Goal: Find contact information: Find contact information

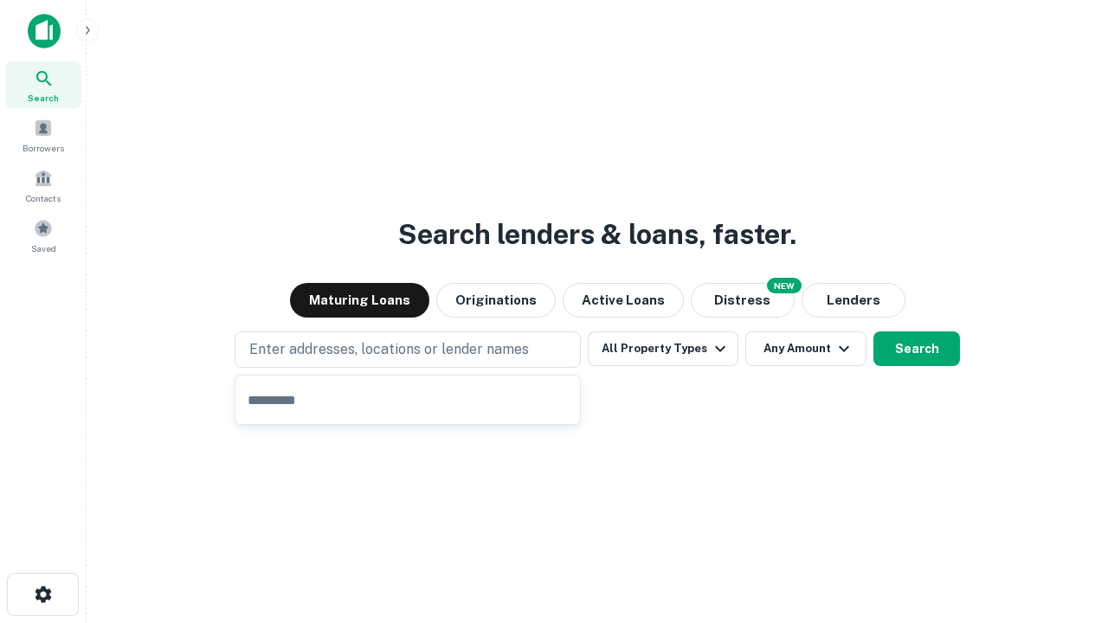
type input "**********"
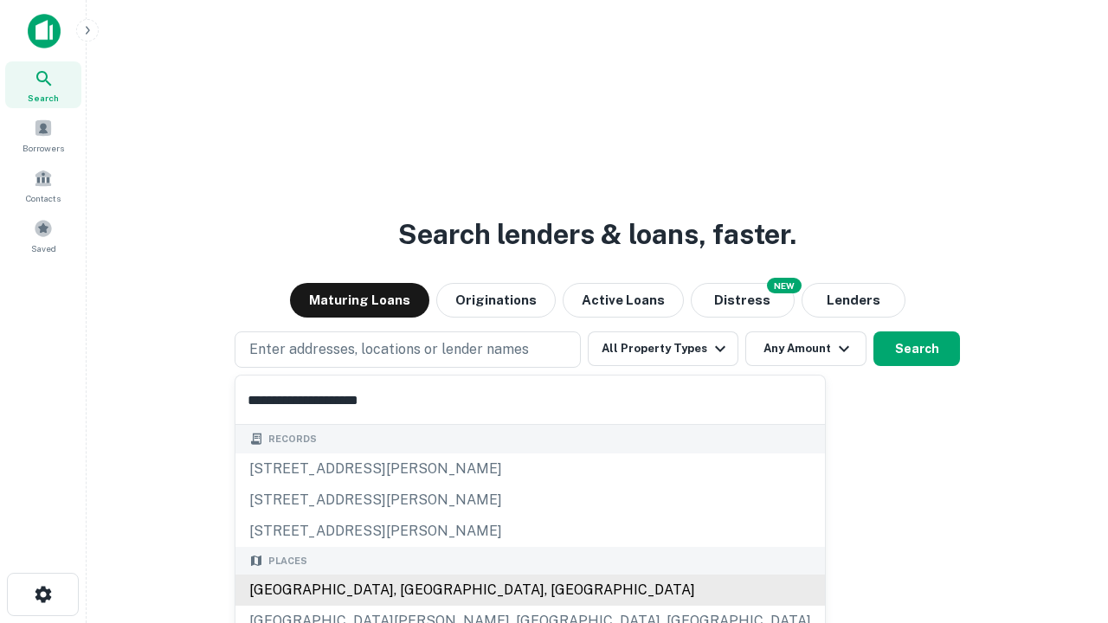
click at [414, 590] on div "Santa Monica, CA, USA" at bounding box center [530, 590] width 590 height 31
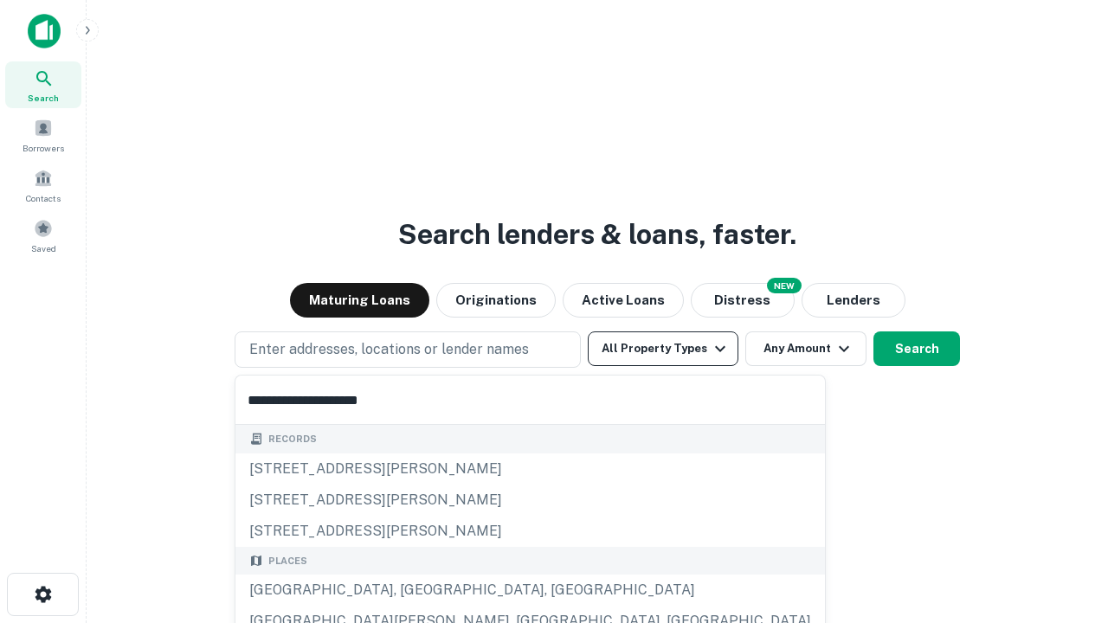
click at [663, 349] on button "All Property Types" at bounding box center [663, 349] width 151 height 35
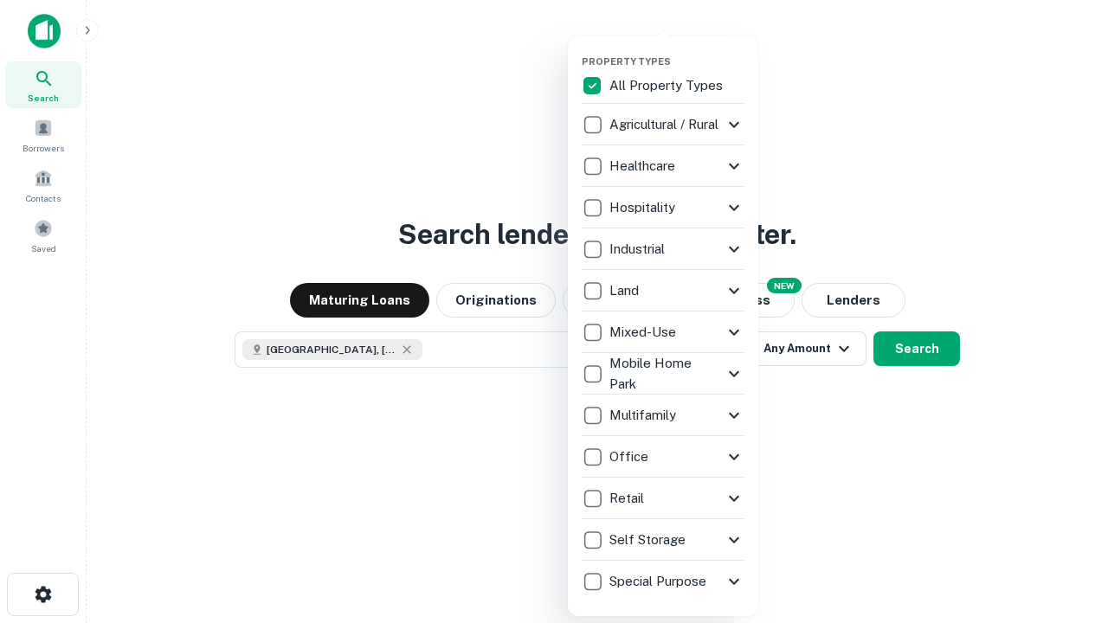
click at [677, 50] on button "button" at bounding box center [677, 50] width 190 height 1
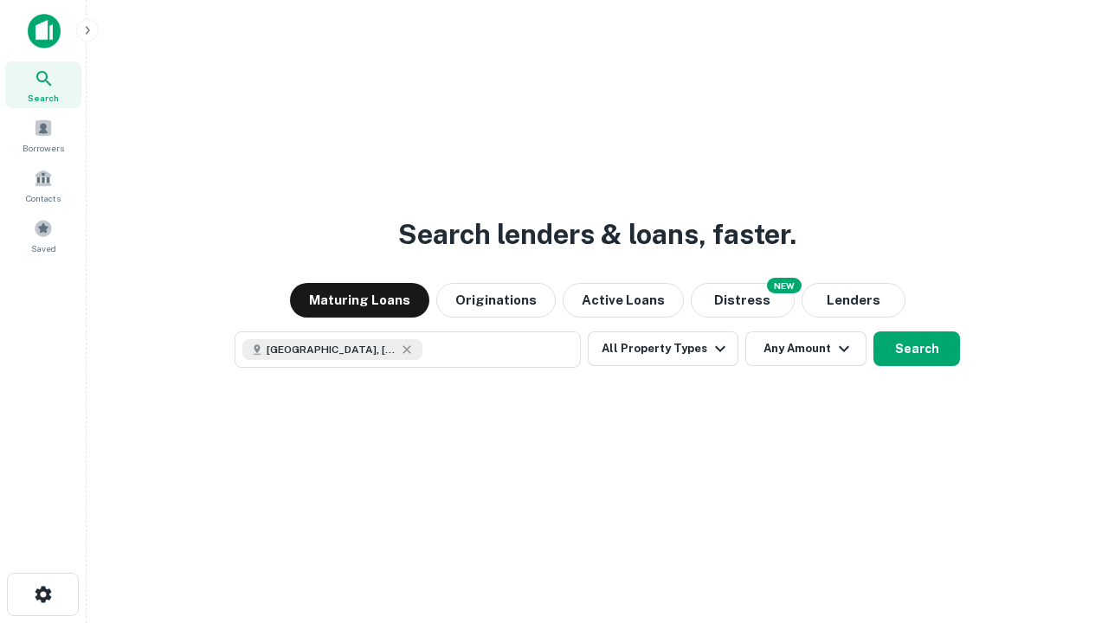
scroll to position [28, 0]
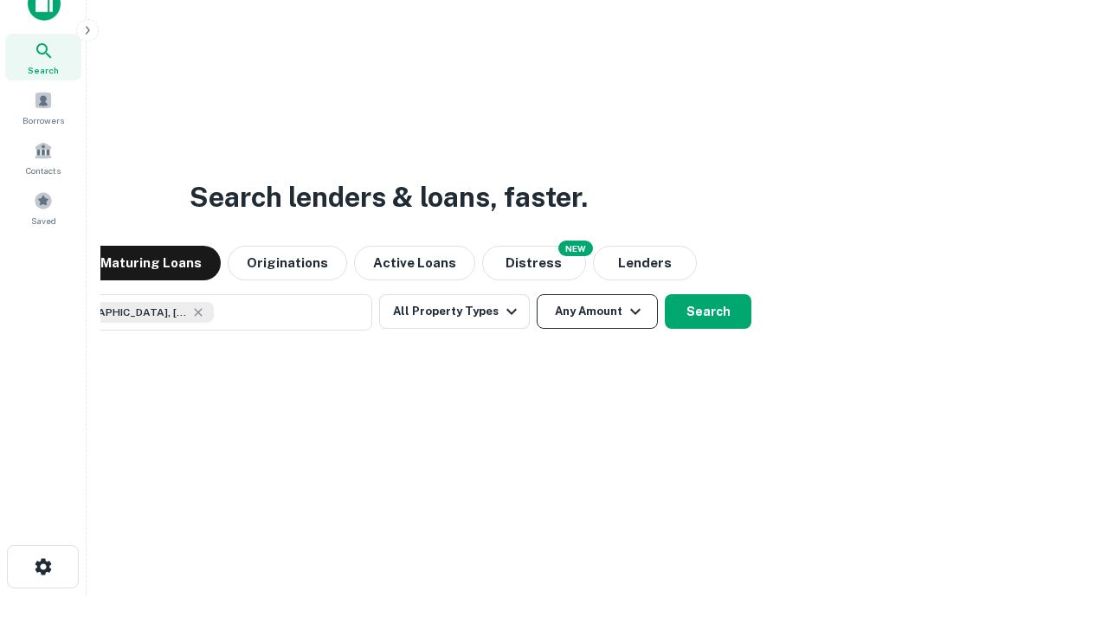
click at [537, 294] on button "Any Amount" at bounding box center [597, 311] width 121 height 35
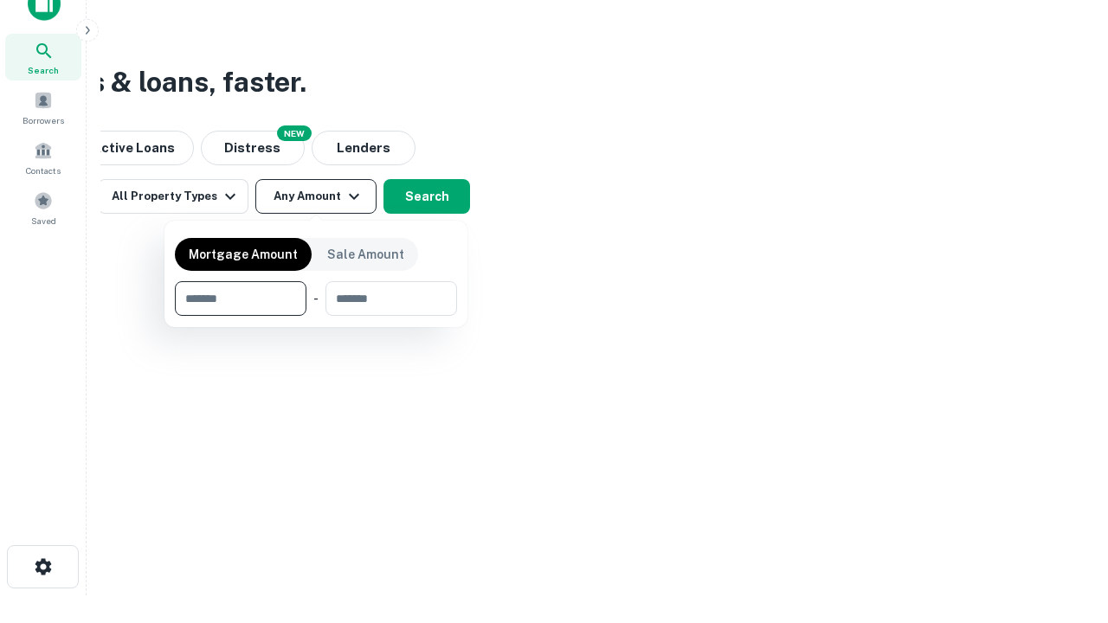
type input "*******"
click at [316, 316] on button "button" at bounding box center [316, 316] width 282 height 1
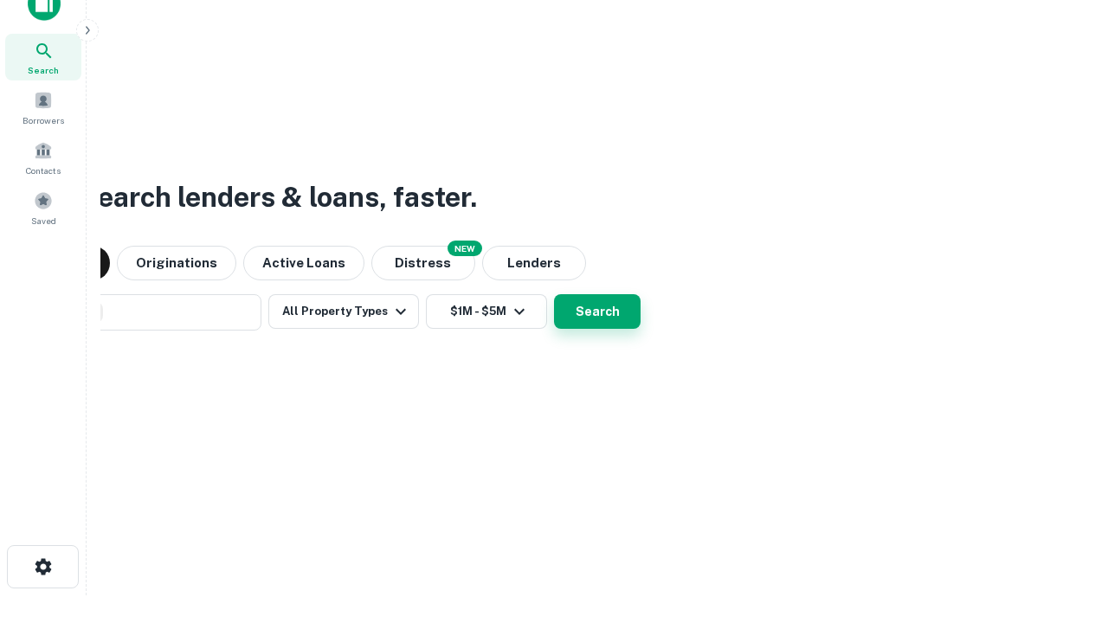
click at [554, 294] on button "Search" at bounding box center [597, 311] width 87 height 35
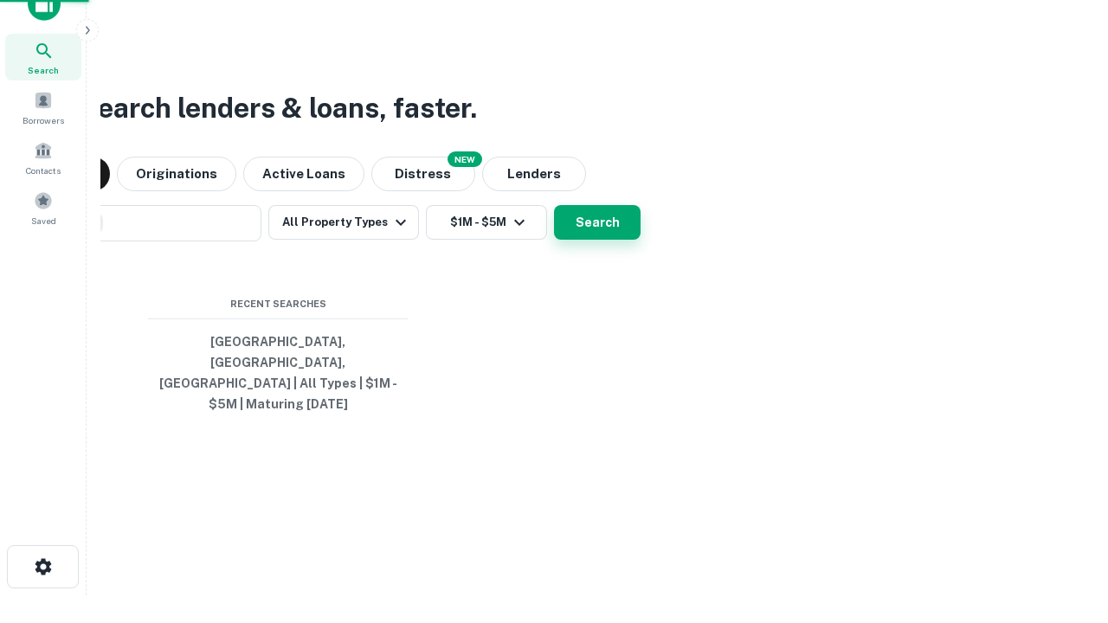
scroll to position [56, 490]
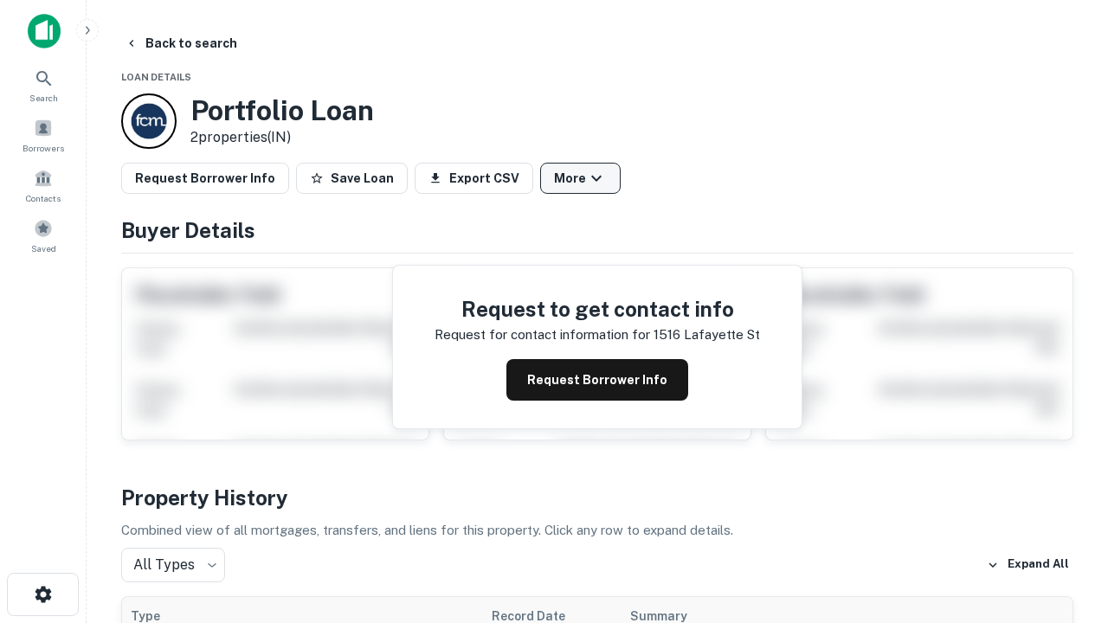
click at [580, 178] on button "More" at bounding box center [580, 178] width 81 height 31
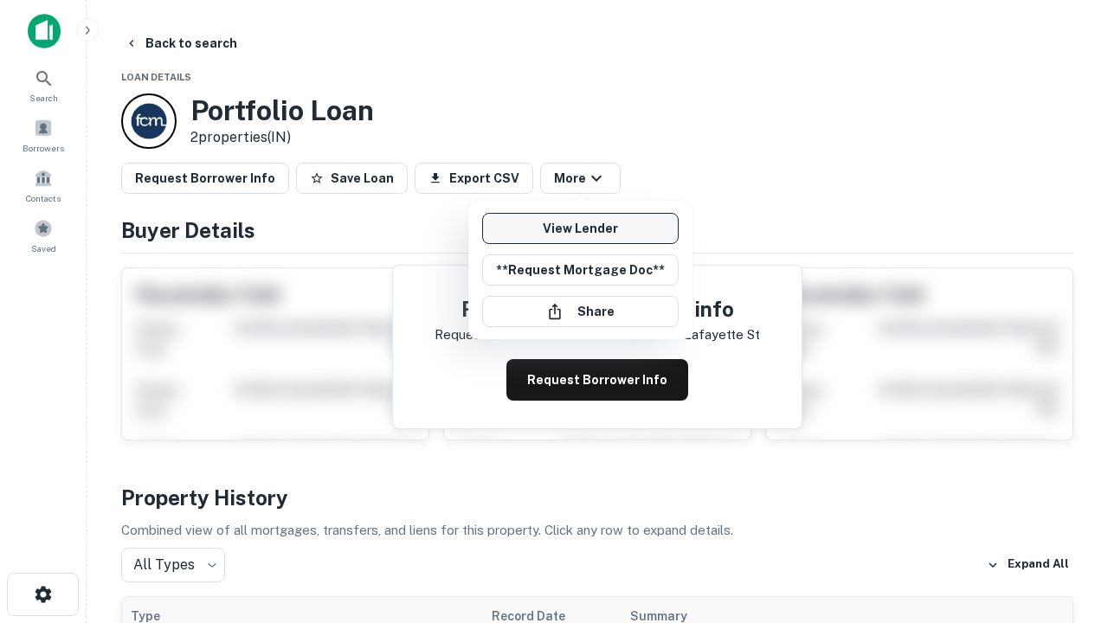
click at [580, 229] on link "View Lender" at bounding box center [580, 228] width 197 height 31
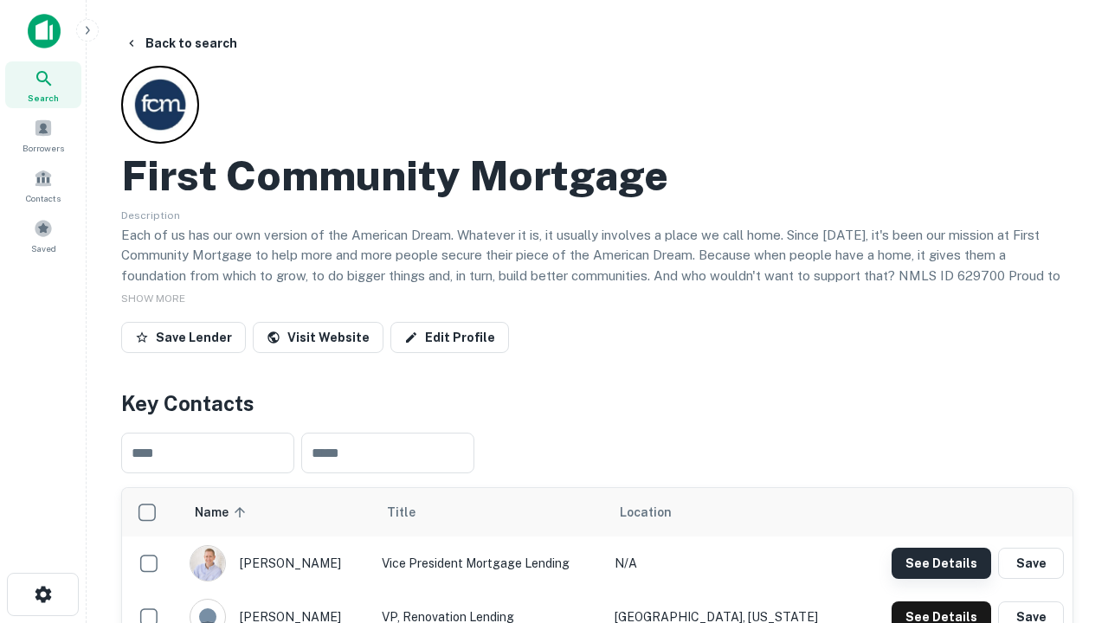
click at [941, 563] on button "See Details" at bounding box center [942, 563] width 100 height 31
click at [42, 595] on icon "button" at bounding box center [43, 594] width 21 height 21
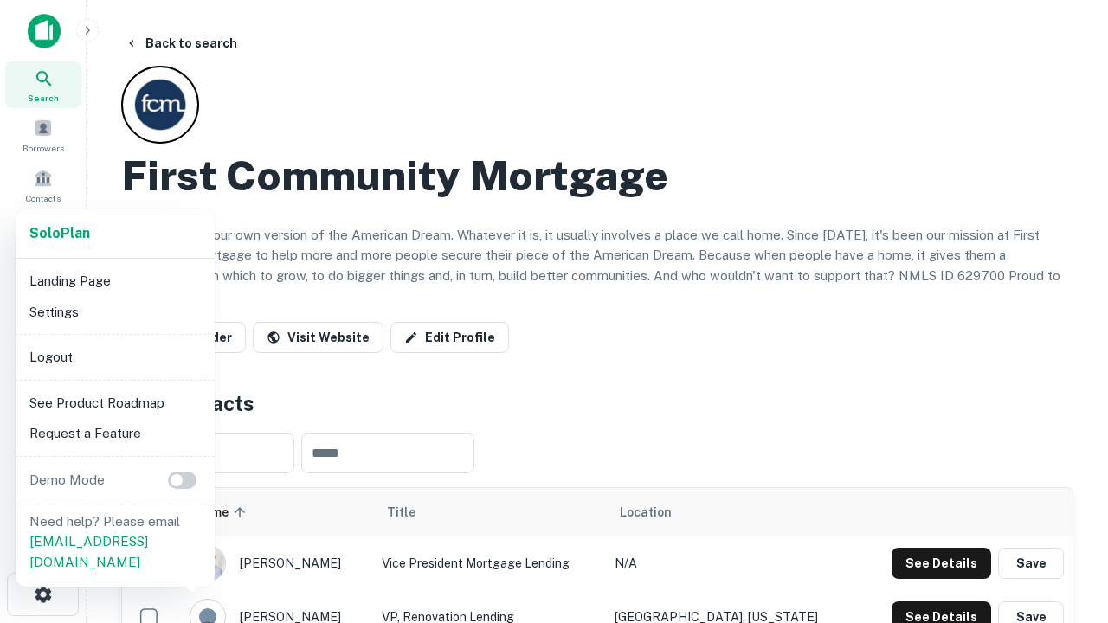
click at [114, 357] on li "Logout" at bounding box center [115, 357] width 185 height 31
